Goal: Task Accomplishment & Management: Use online tool/utility

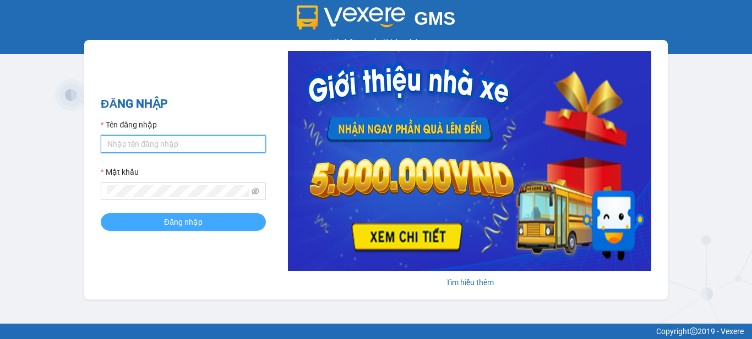
type input "vpbt1.mocthao"
click at [256, 226] on button "Đăng nhập" at bounding box center [183, 222] width 165 height 18
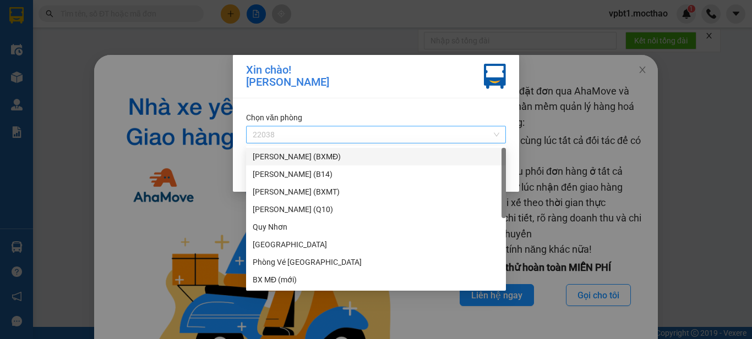
click at [457, 136] on span "22038" at bounding box center [376, 135] width 246 height 17
click at [414, 157] on div "[PERSON_NAME] (BXMĐ)" at bounding box center [376, 157] width 246 height 12
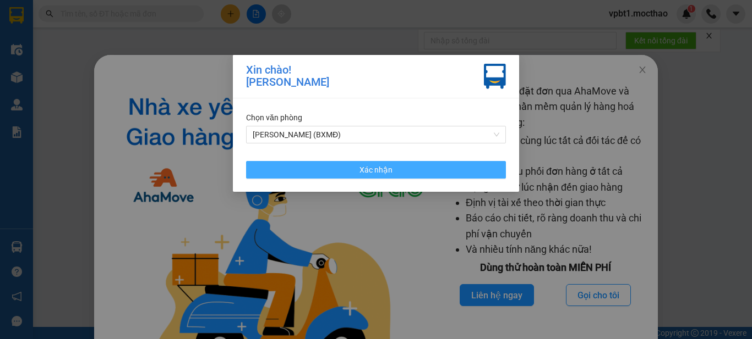
click at [467, 168] on button "Xác nhận" at bounding box center [376, 170] width 260 height 18
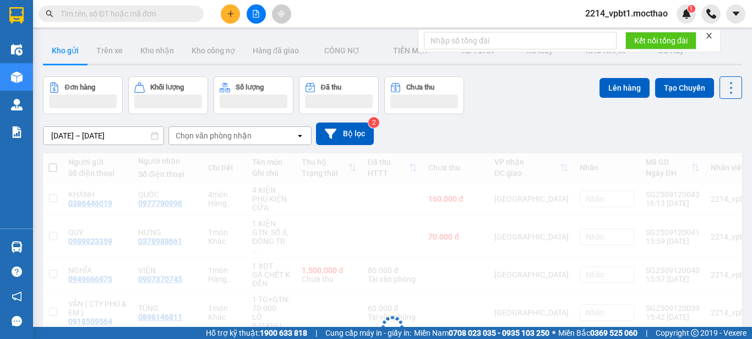
click at [220, 13] on div at bounding box center [256, 13] width 83 height 19
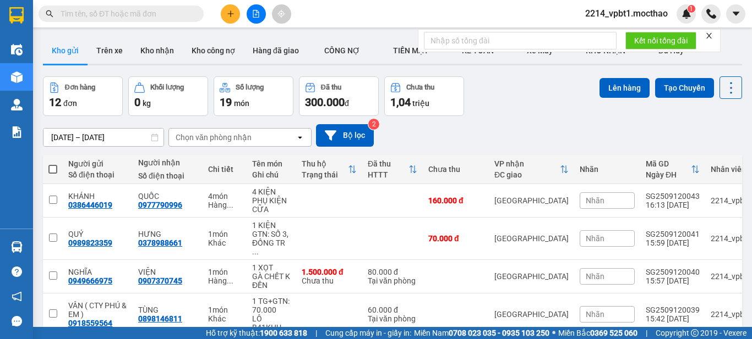
click at [231, 15] on icon "plus" at bounding box center [230, 13] width 1 height 6
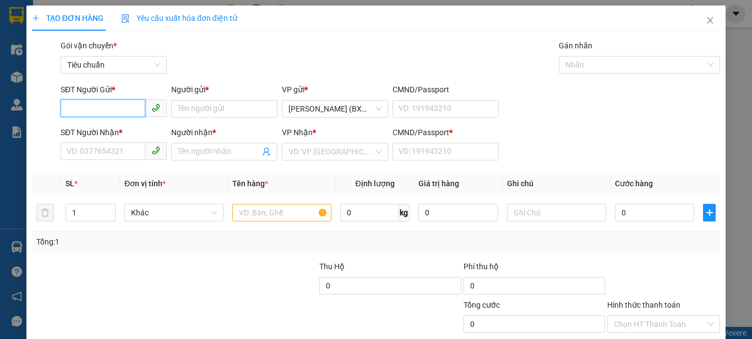
click at [120, 112] on input "SĐT Người Gửi *" at bounding box center [103, 109] width 85 height 18
click at [130, 131] on div "0979738176 - TÙNG" at bounding box center [113, 131] width 92 height 12
type input "0979738176"
type input "TÙNG"
type input "0327736976"
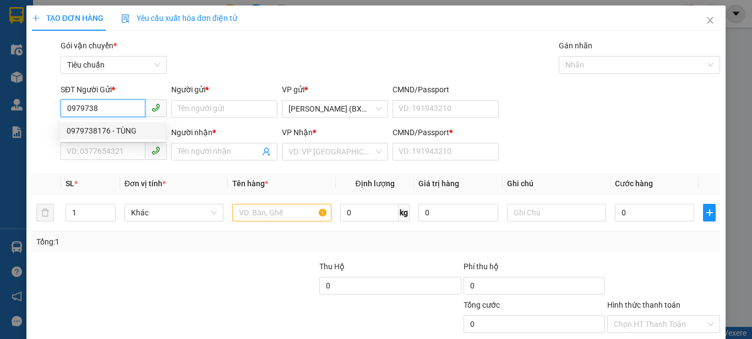
type input "CHÍNH"
type input "1"
type input "30.000"
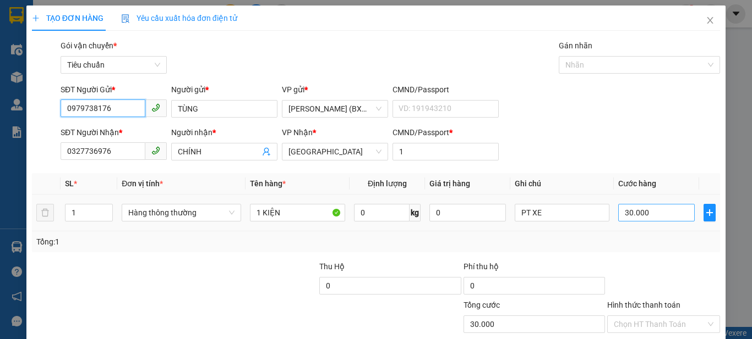
type input "0979738176"
click at [649, 215] on input "30.000" at bounding box center [656, 213] width 76 height 18
type input "0"
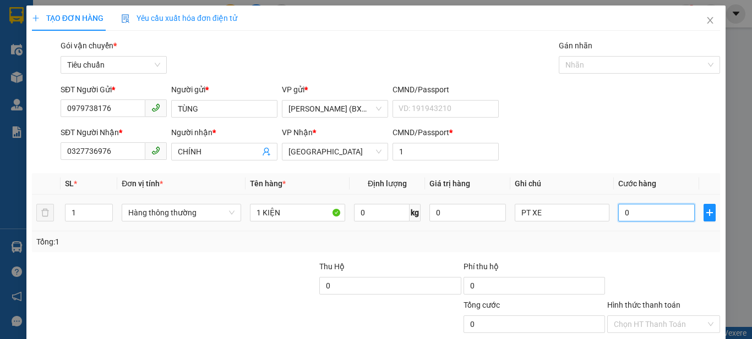
type input "5"
type input "05"
type input "50"
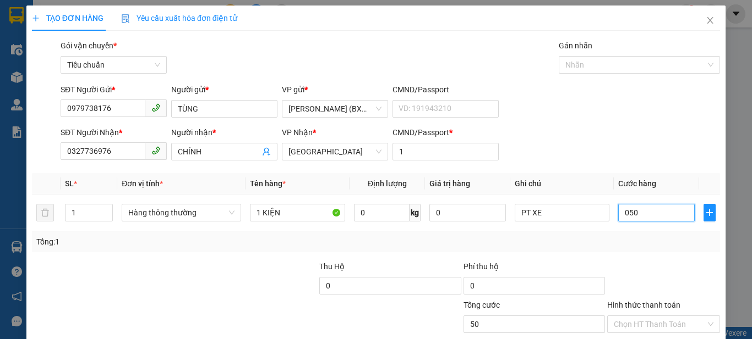
type input "050"
type input "50.000"
click at [674, 122] on form "SĐT Người Gửi * 0979738176 Người gửi * TÙNG VP gửi * Hồ Chí Minh (BXMĐ) CMND/Pa…" at bounding box center [376, 124] width 688 height 81
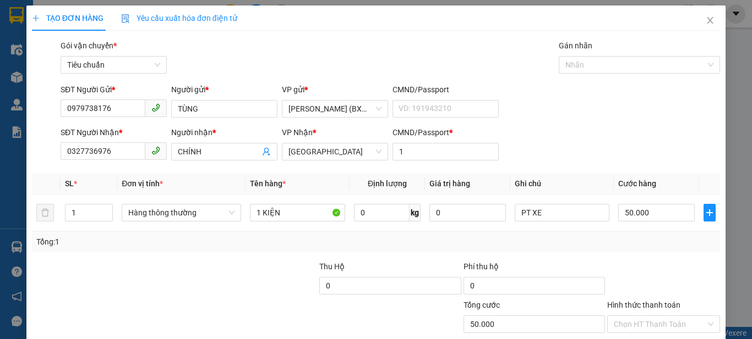
scroll to position [68, 0]
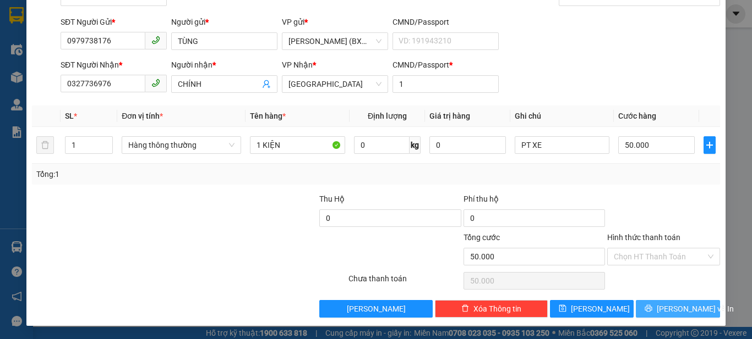
click at [674, 305] on span "Lưu và In" at bounding box center [694, 309] width 77 height 12
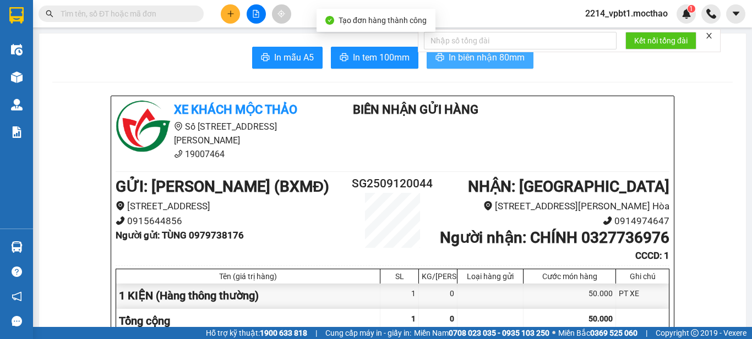
click at [501, 58] on span "In biên nhận 80mm" at bounding box center [486, 58] width 76 height 14
